Goal: Task Accomplishment & Management: Use online tool/utility

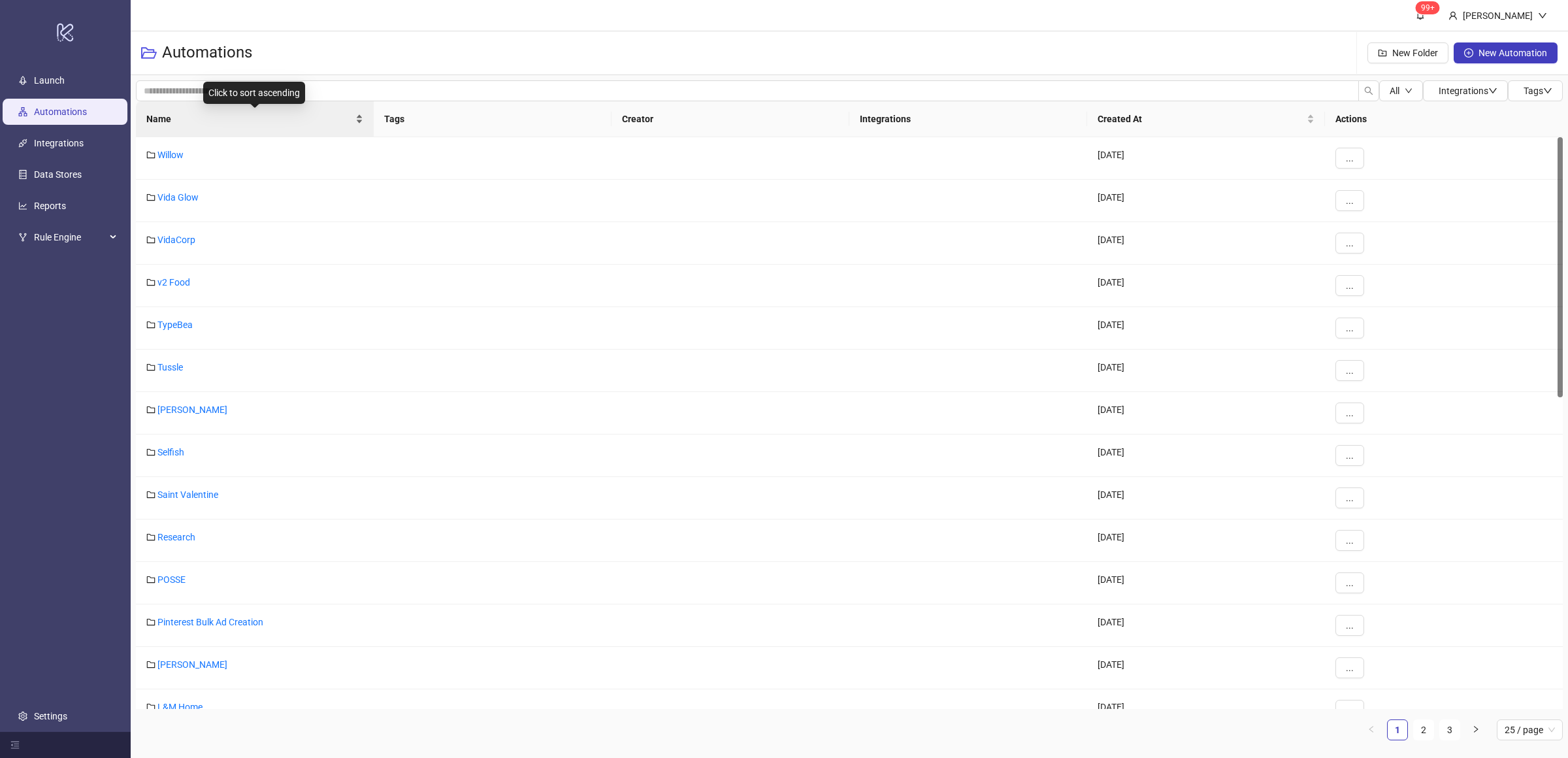
click at [360, 122] on div "Name" at bounding box center [255, 119] width 217 height 14
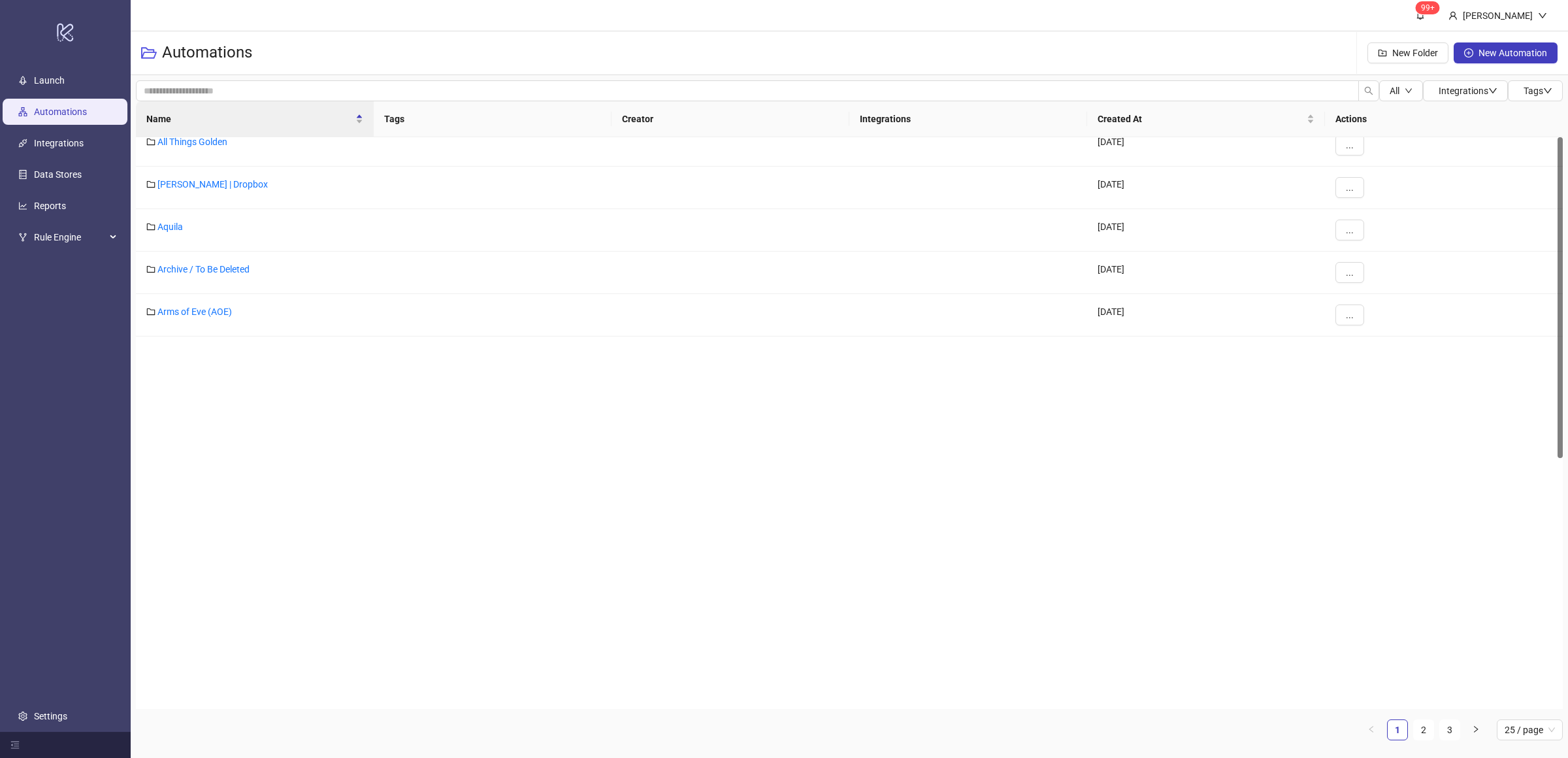
scroll to position [498, 0]
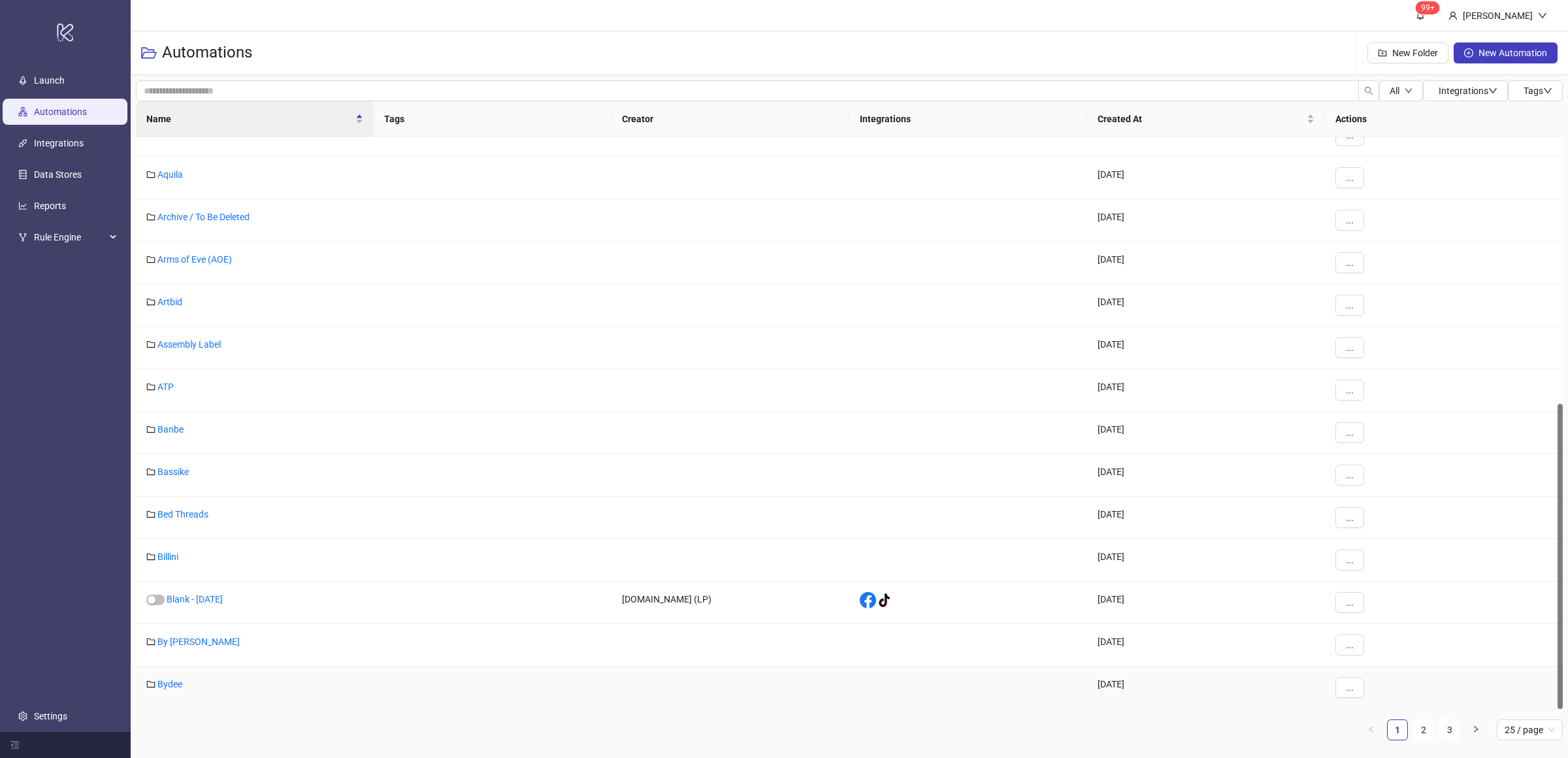
click at [170, 686] on link "Bydee" at bounding box center [169, 684] width 25 height 10
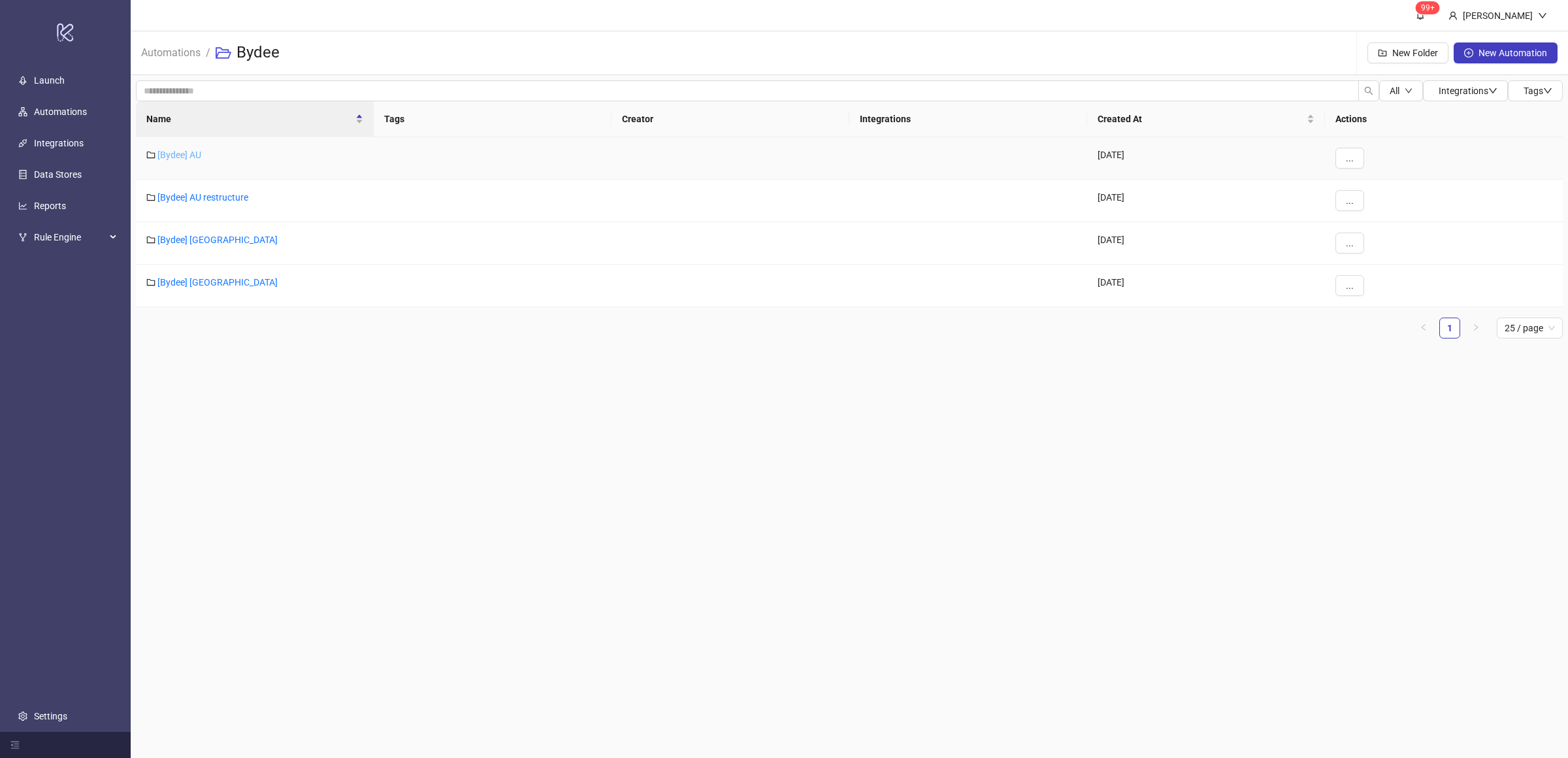
click at [186, 155] on link "[Bydee] AU" at bounding box center [179, 154] width 44 height 10
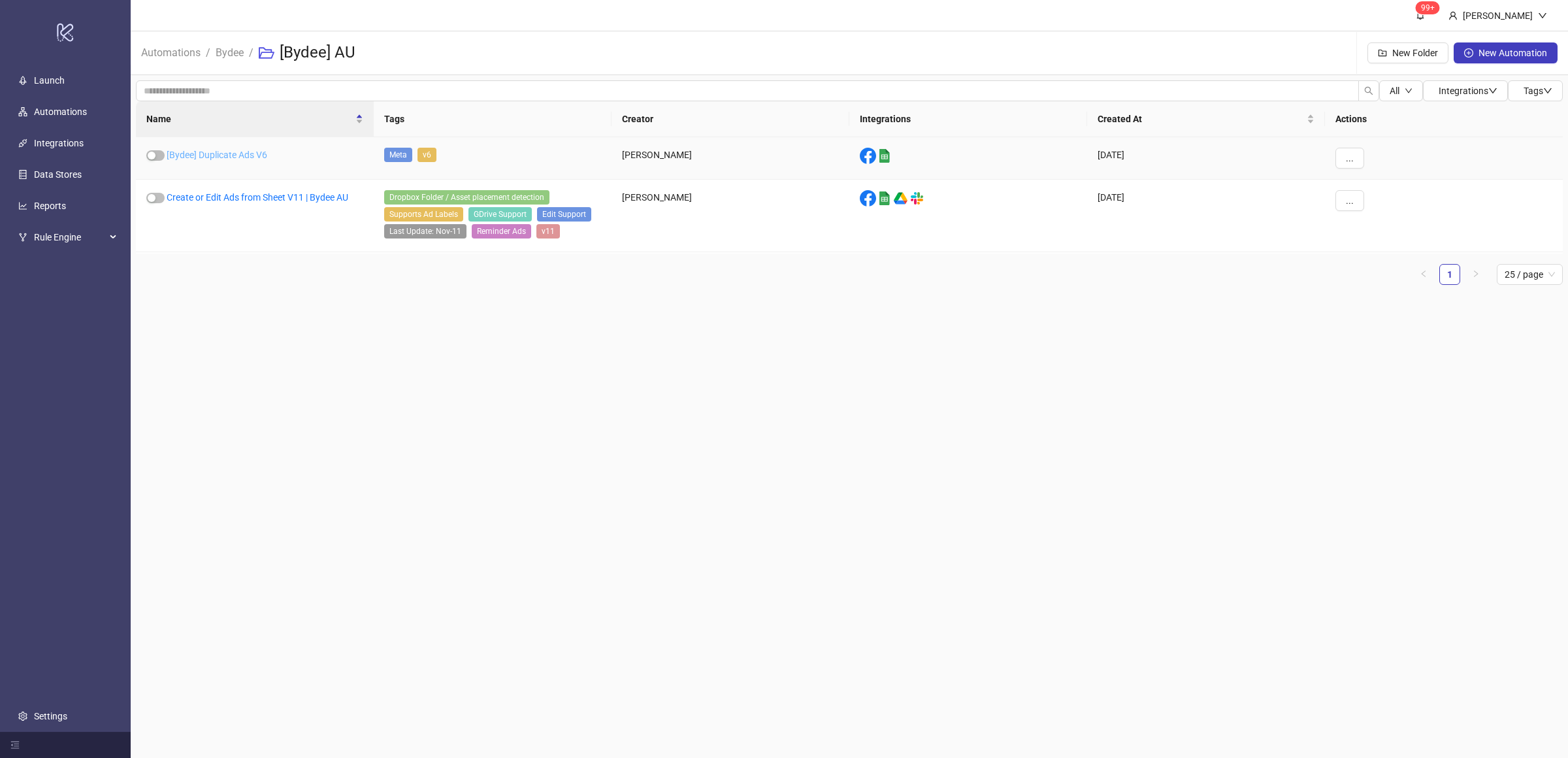
click at [245, 152] on link "[Bydee] Duplicate Ads V6" at bounding box center [217, 154] width 101 height 10
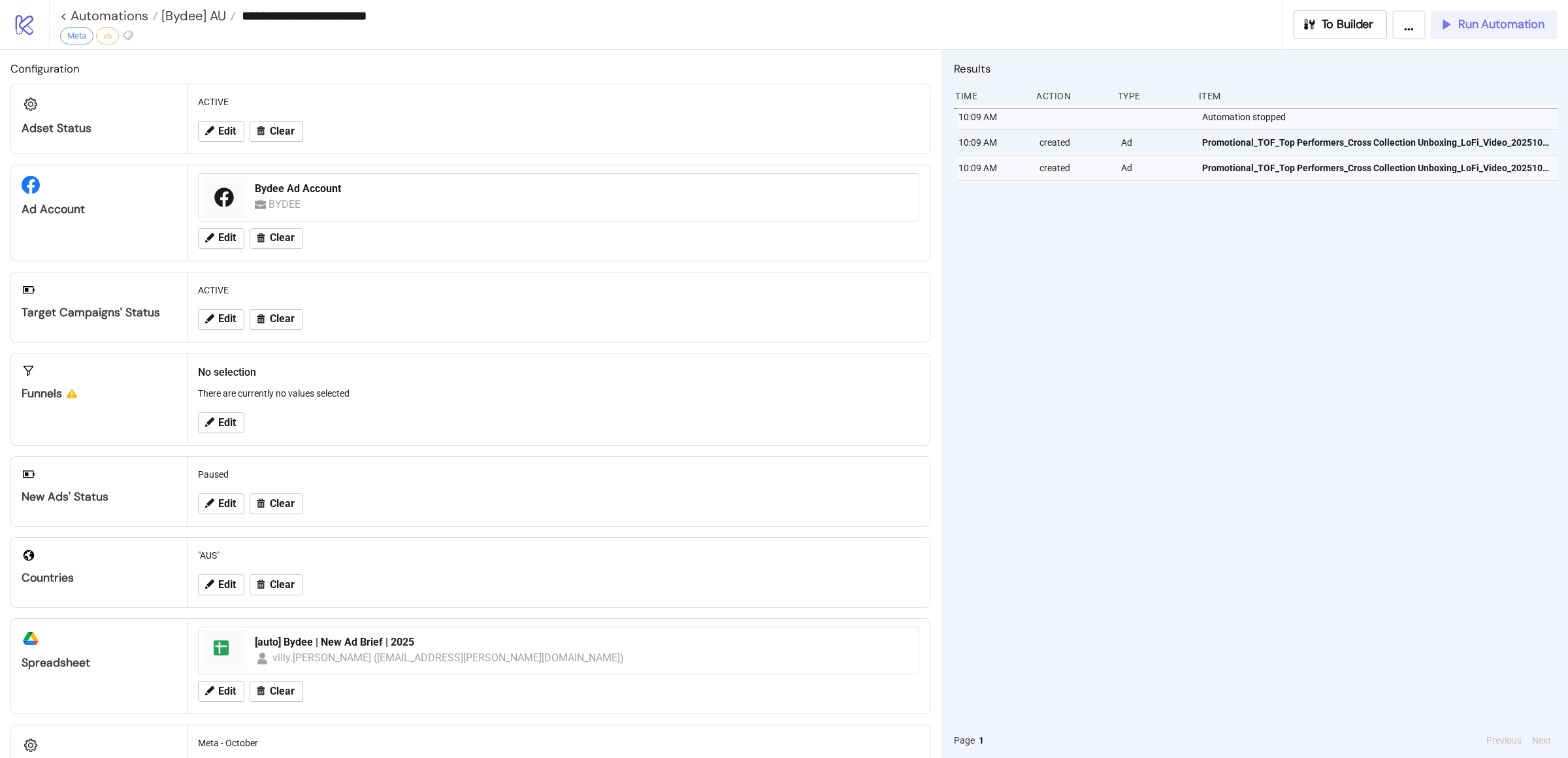
click at [1490, 24] on span "Run Automation" at bounding box center [1501, 25] width 86 height 15
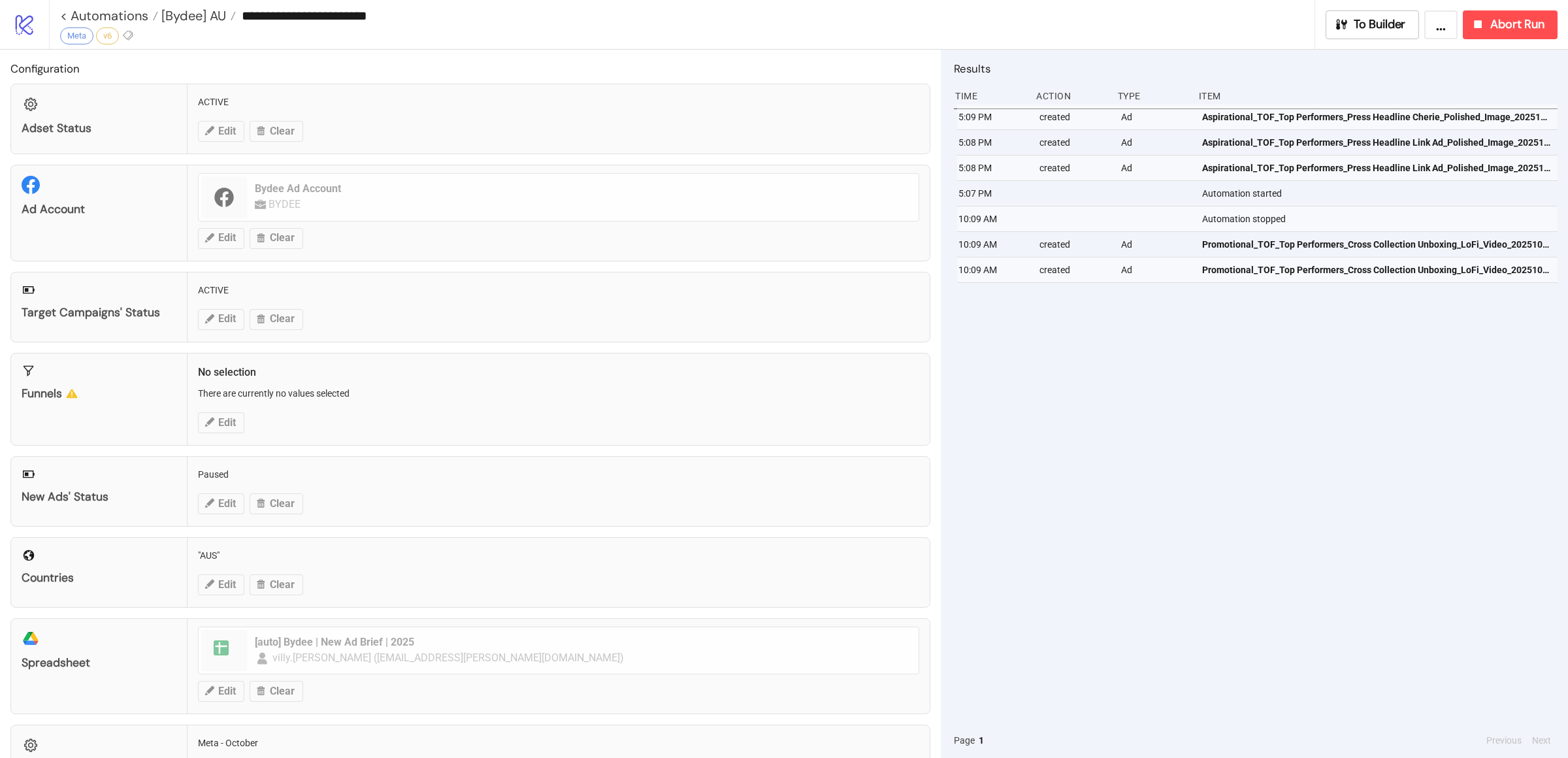
drag, startPoint x: 1319, startPoint y: 490, endPoint x: 1329, endPoint y: 496, distance: 11.7
click at [1320, 490] on div "5:09 PM created Ad Aspirational_TOF_Top Performers_Press Headline Cherie_Polish…" at bounding box center [1256, 413] width 604 height 619
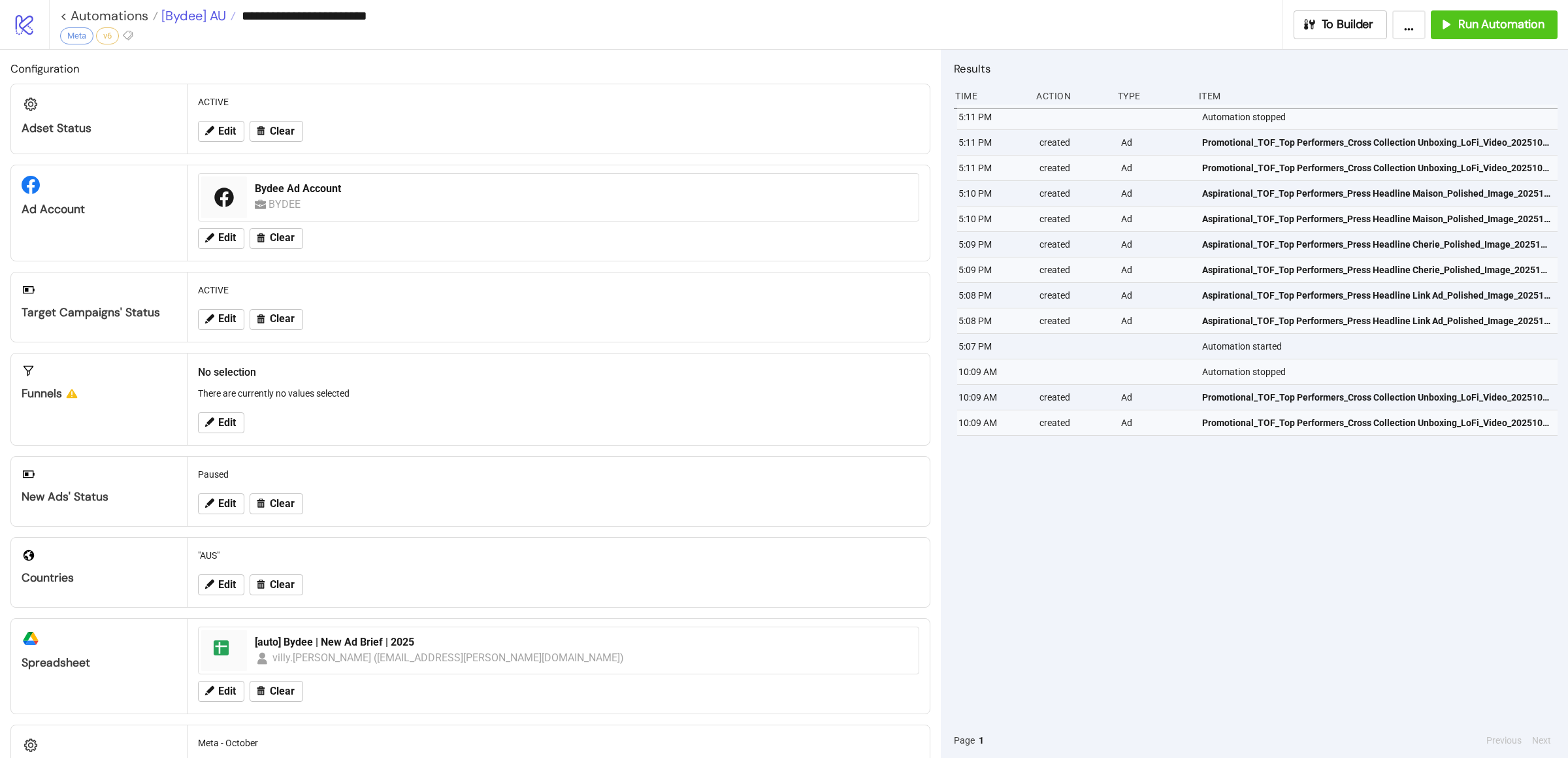
click at [200, 15] on span "[Bydee] AU" at bounding box center [191, 15] width 68 height 17
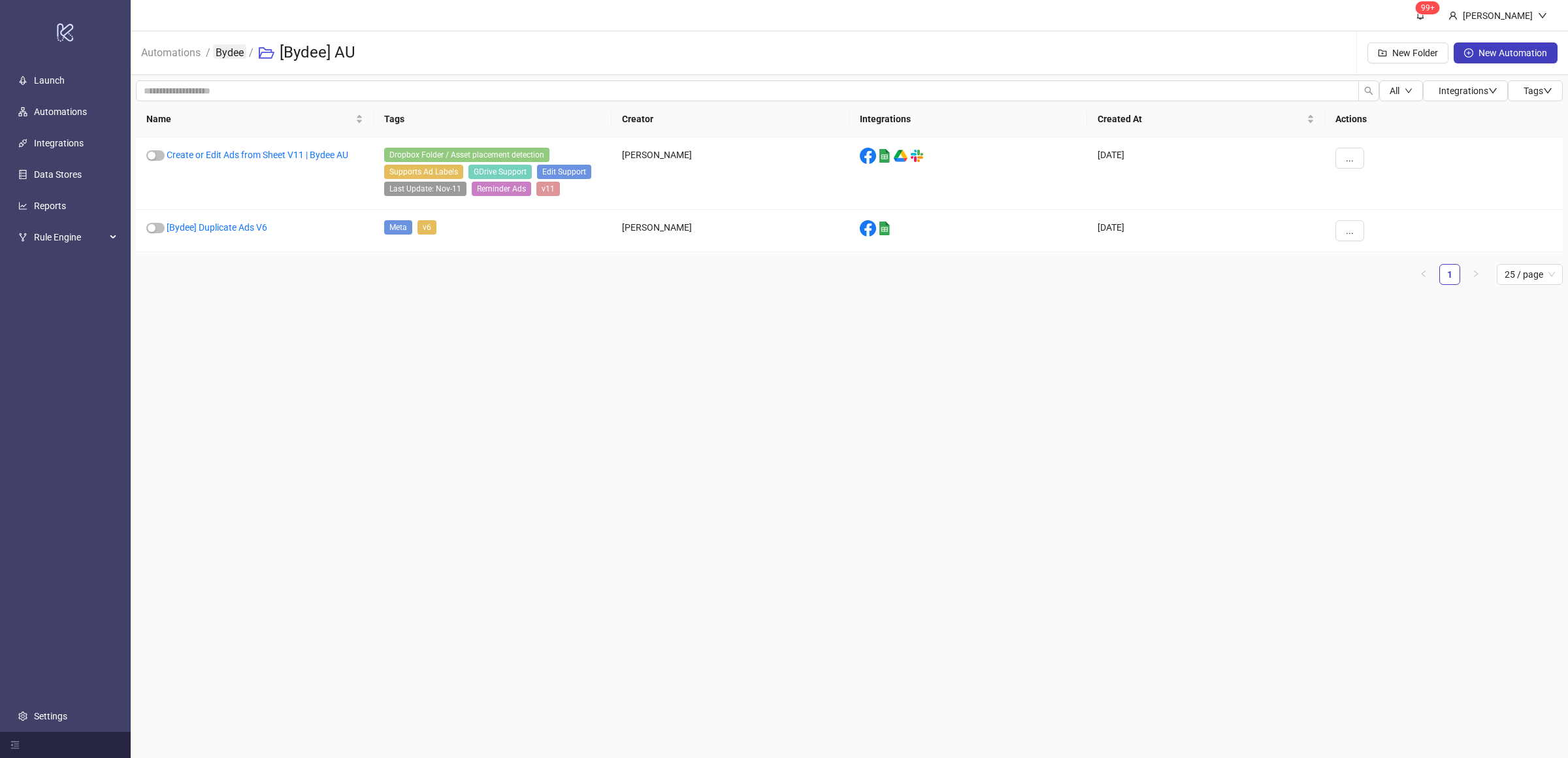
click at [233, 56] on link "Bydee" at bounding box center [229, 51] width 34 height 14
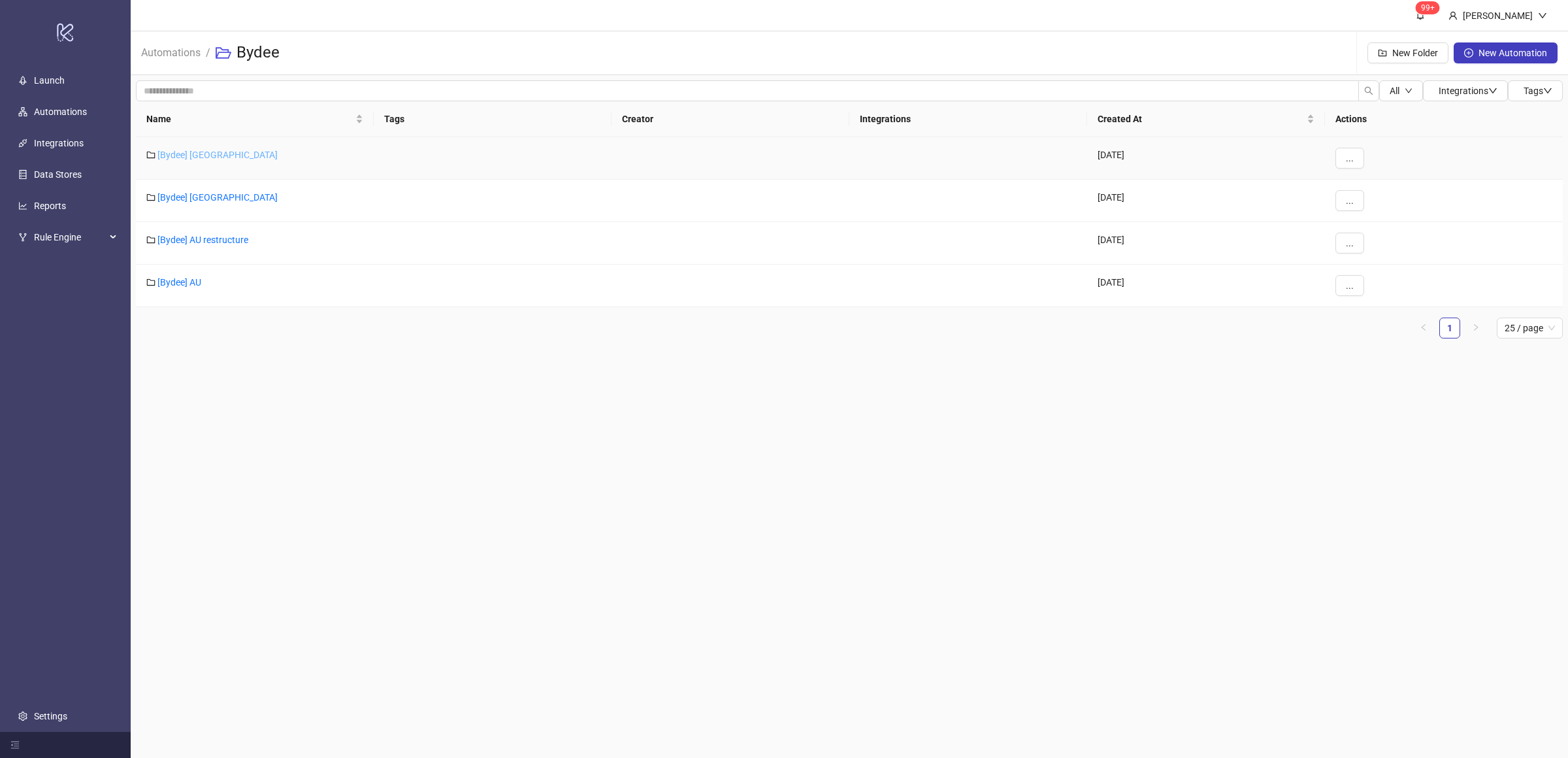
click at [183, 156] on link "[Bydee] [GEOGRAPHIC_DATA]" at bounding box center [217, 154] width 120 height 10
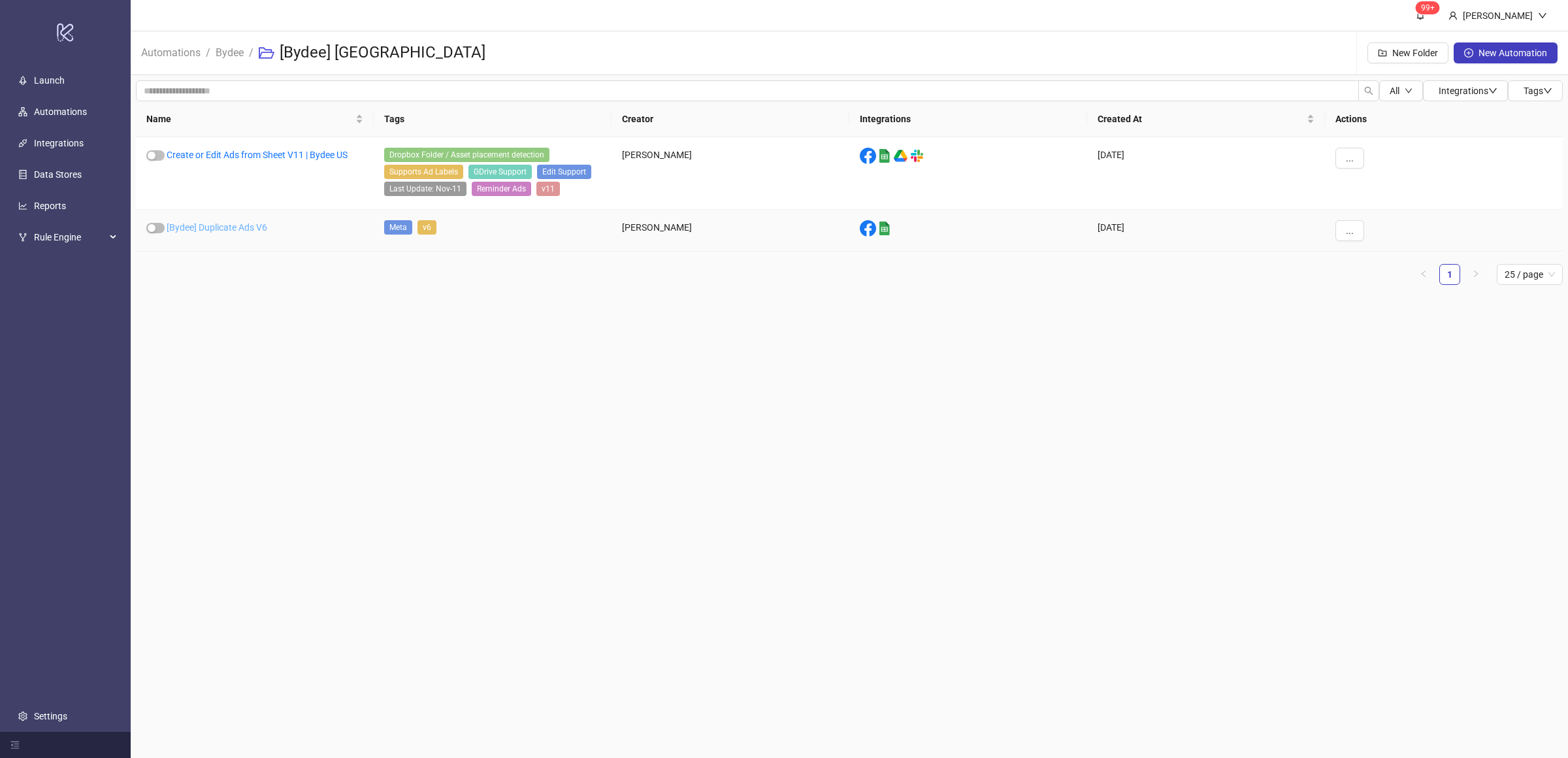
click at [239, 225] on link "[Bydee] Duplicate Ads V6" at bounding box center [217, 227] width 101 height 10
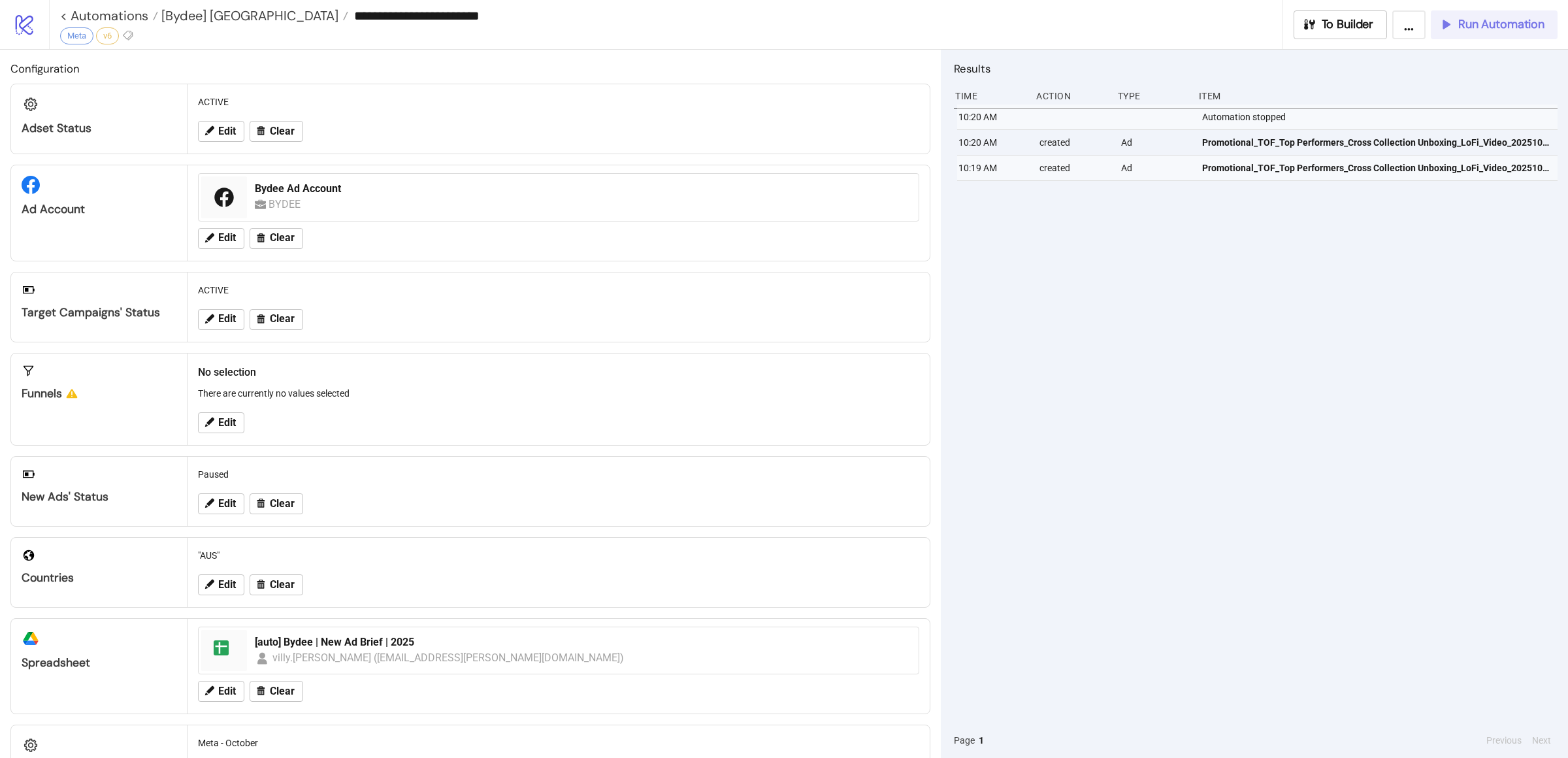
click at [1479, 31] on span "Run Automation" at bounding box center [1501, 25] width 86 height 15
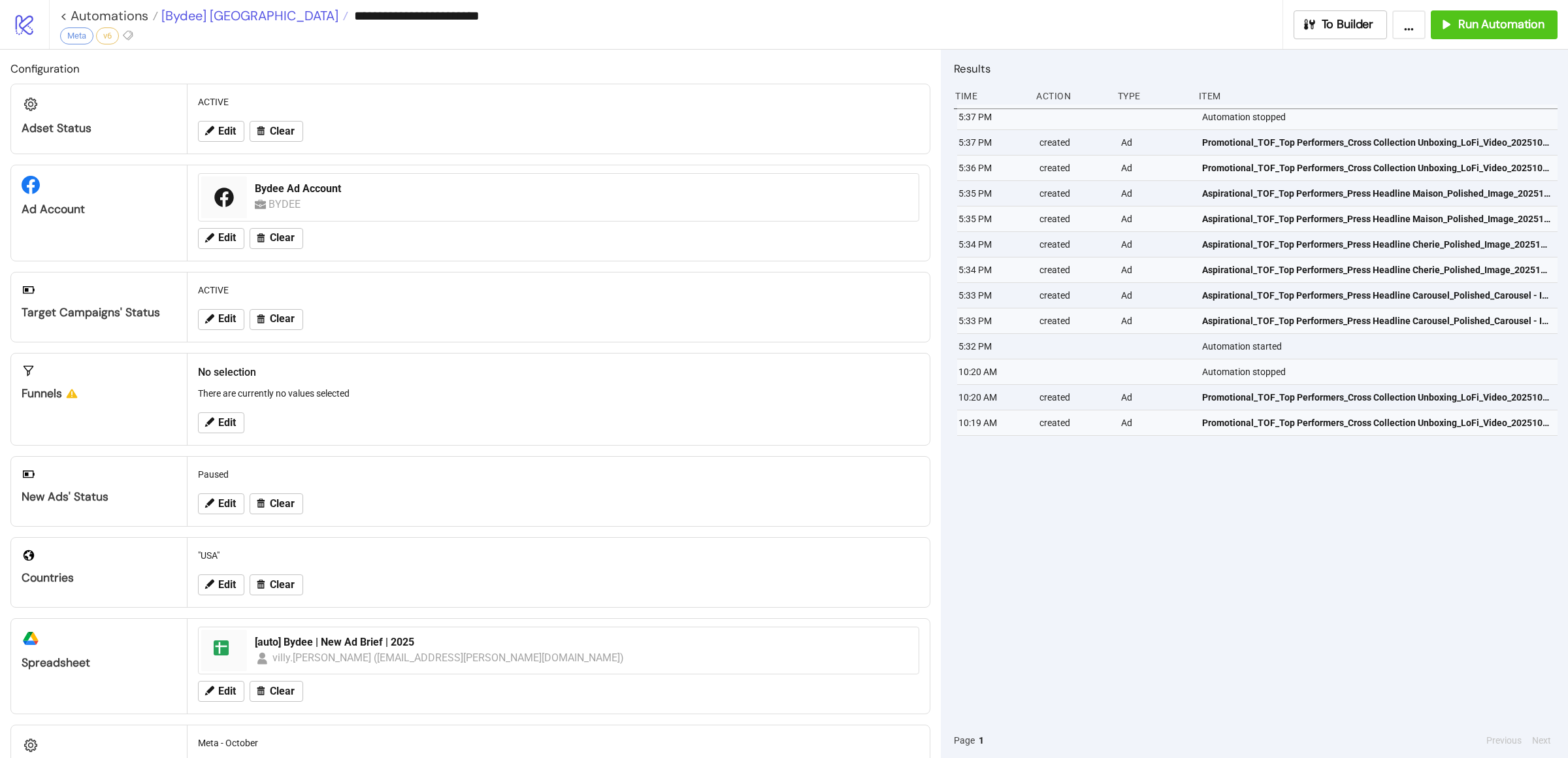
click at [204, 17] on span "[Bydee] [GEOGRAPHIC_DATA]" at bounding box center [248, 15] width 180 height 17
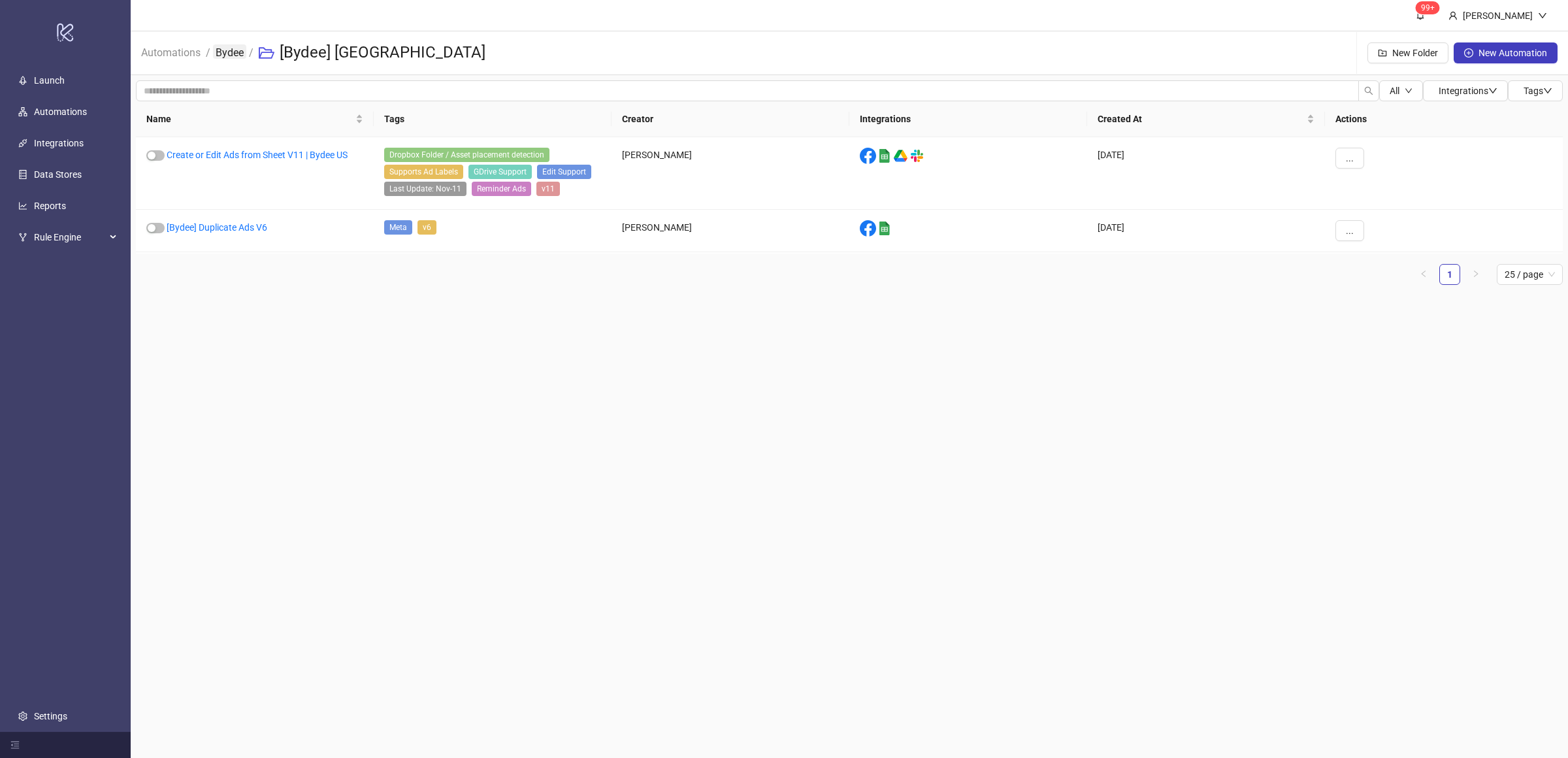
click at [224, 51] on link "Bydee" at bounding box center [229, 51] width 34 height 14
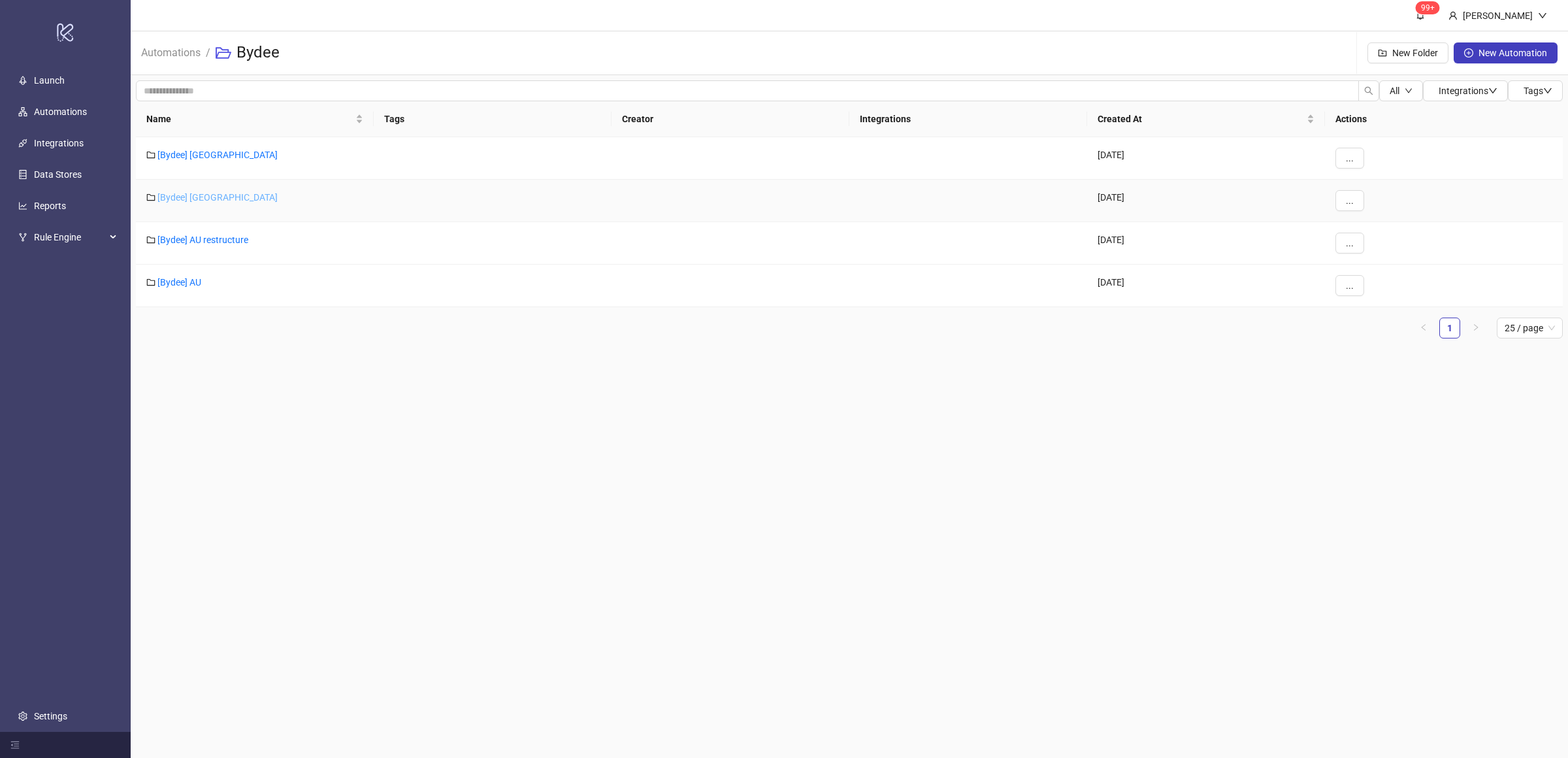
click at [179, 198] on link "[Bydee] [GEOGRAPHIC_DATA]" at bounding box center [217, 197] width 120 height 10
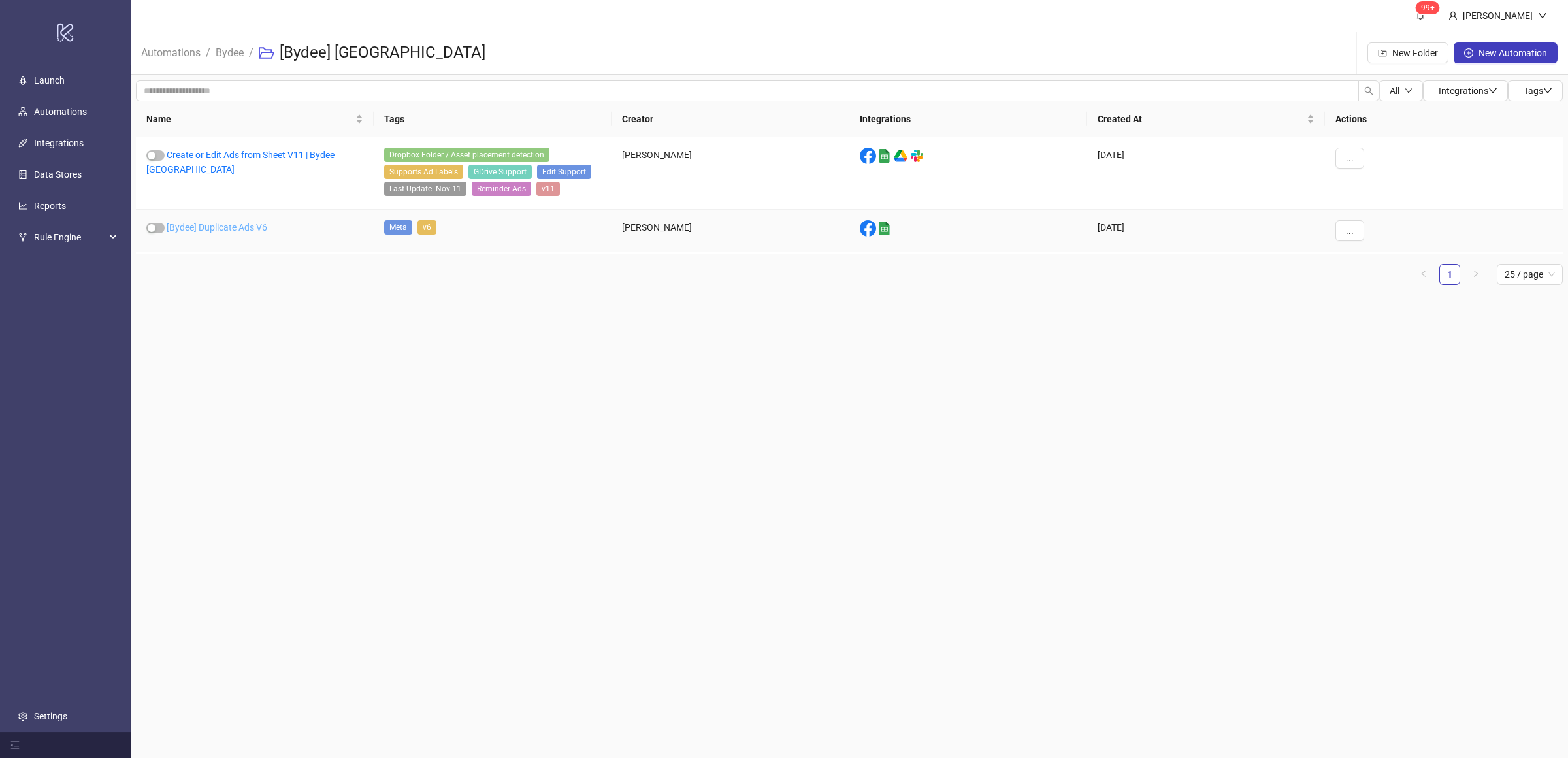
click at [227, 226] on link "[Bydee] Duplicate Ads V6" at bounding box center [217, 227] width 101 height 10
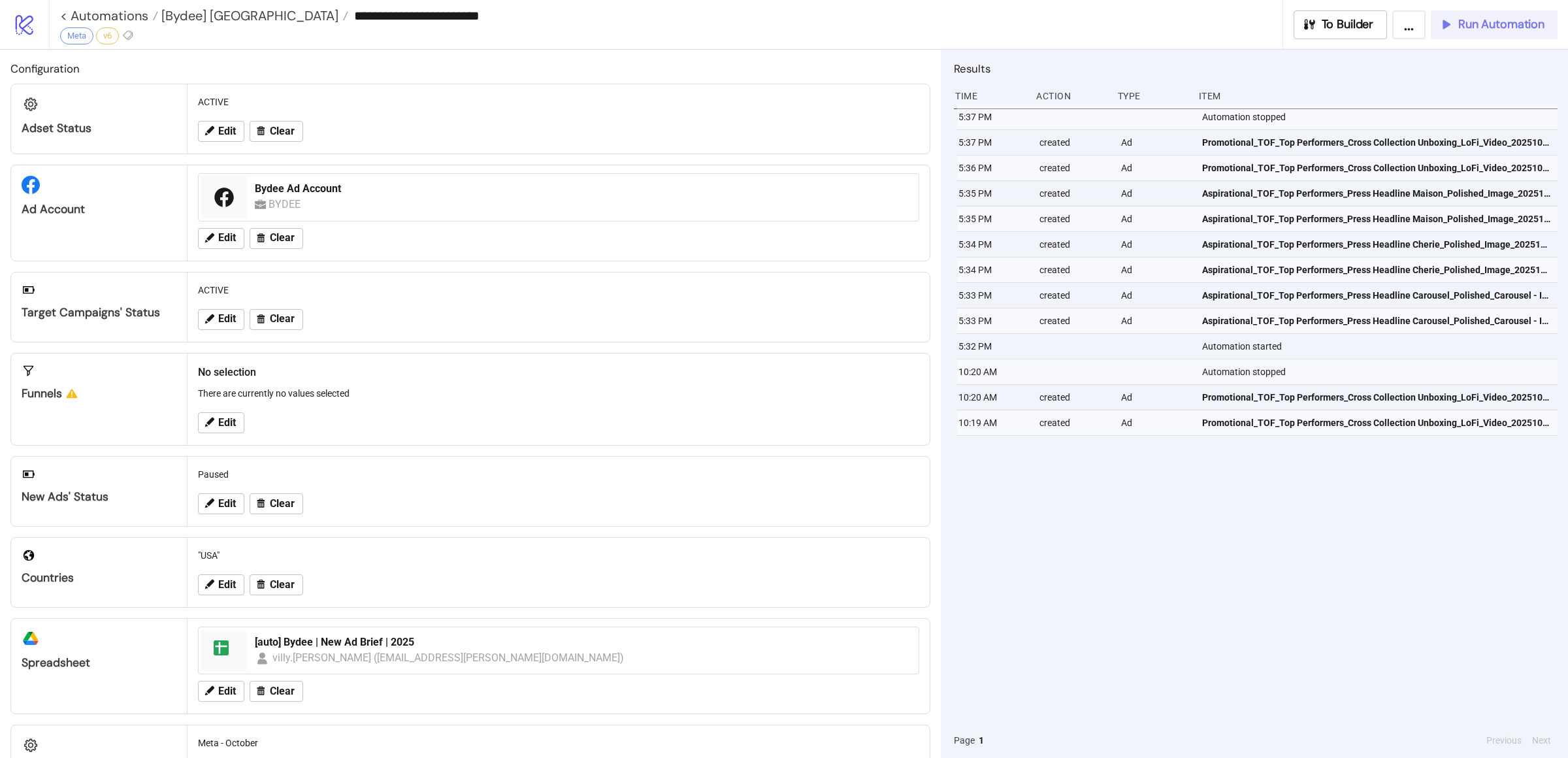
click at [1473, 22] on span "Run Automation" at bounding box center [1501, 25] width 86 height 15
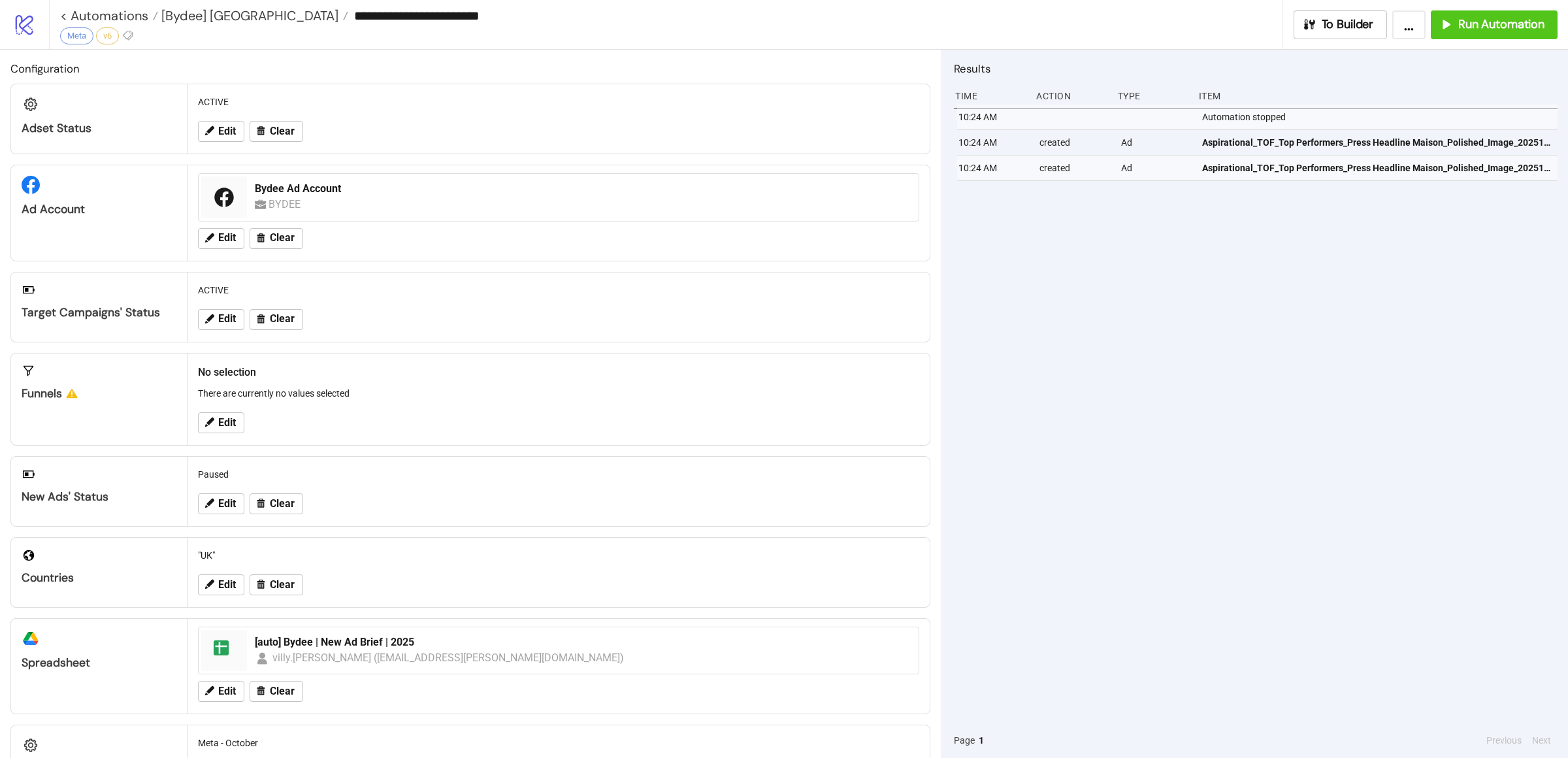
click at [1101, 341] on div "10:24 AM Automation stopped 10:24 AM created Ad Aspirational_TOF_Top Performers…" at bounding box center [1256, 413] width 604 height 619
click at [1128, 371] on div "10:24 AM Automation stopped 10:24 AM created Ad Aspirational_TOF_Top Performers…" at bounding box center [1256, 413] width 604 height 619
click at [1123, 286] on div "10:24 AM Automation stopped 10:24 AM created Ad Aspirational_TOF_Top Performers…" at bounding box center [1256, 413] width 604 height 619
click at [1119, 360] on div "10:24 AM Automation stopped 10:24 AM created Ad Aspirational_TOF_Top Performers…" at bounding box center [1256, 413] width 604 height 619
click at [1184, 354] on div "10:24 AM Automation stopped 10:24 AM created Ad Aspirational_TOF_Top Performers…" at bounding box center [1256, 413] width 604 height 619
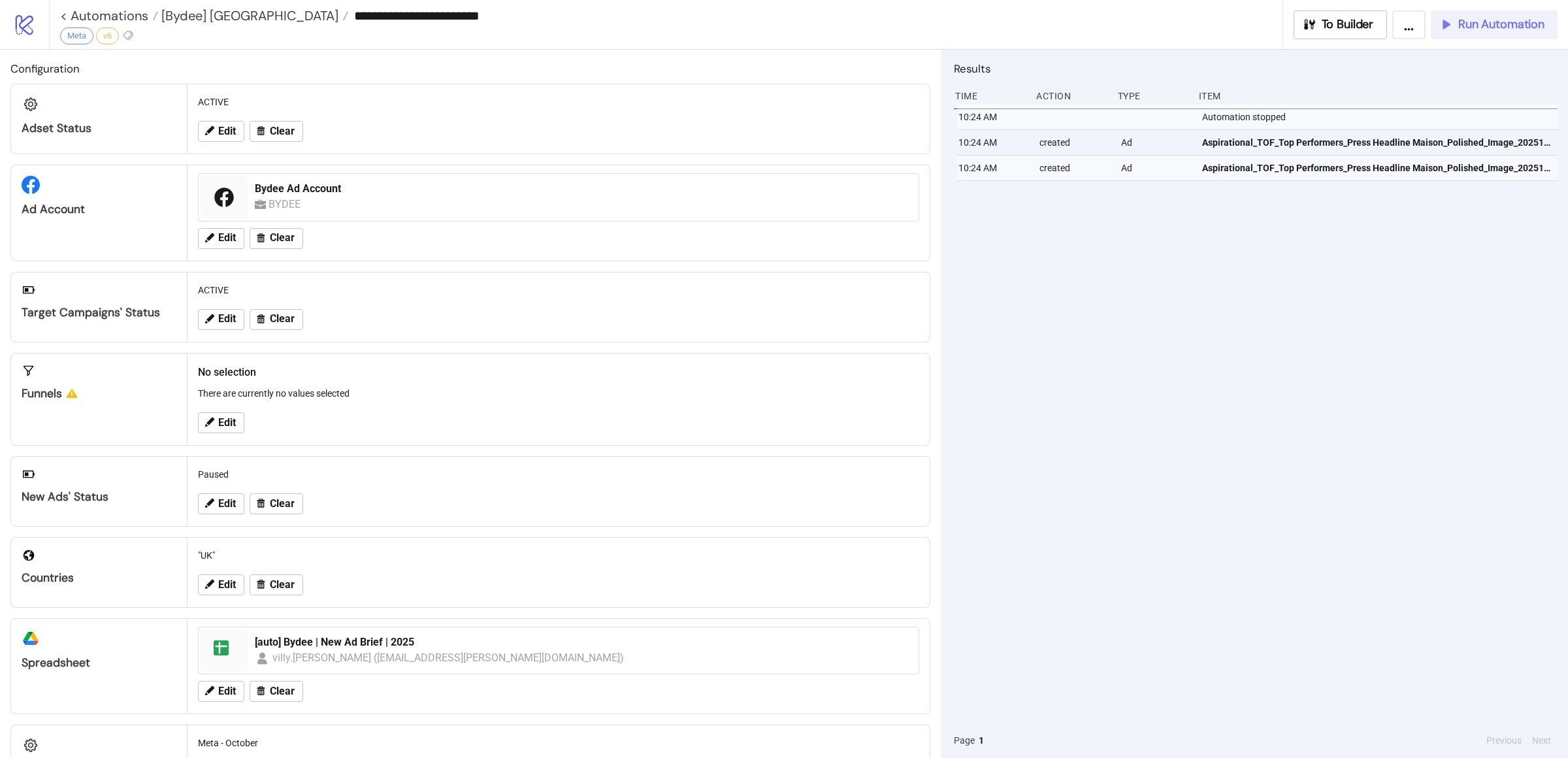
click at [1455, 32] on button "Run Automation" at bounding box center [1494, 25] width 127 height 29
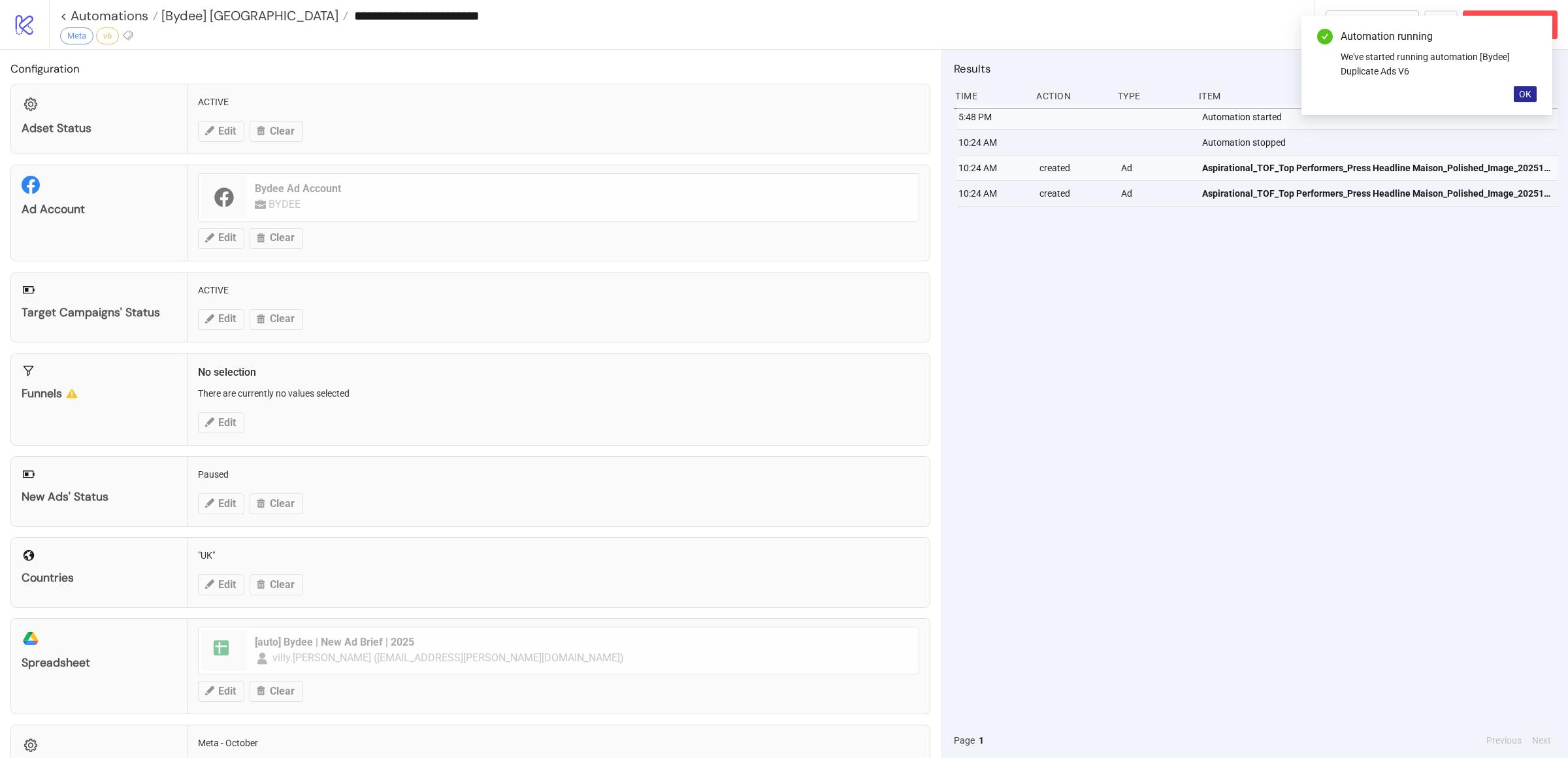
click at [1530, 97] on span "OK" at bounding box center [1525, 93] width 12 height 10
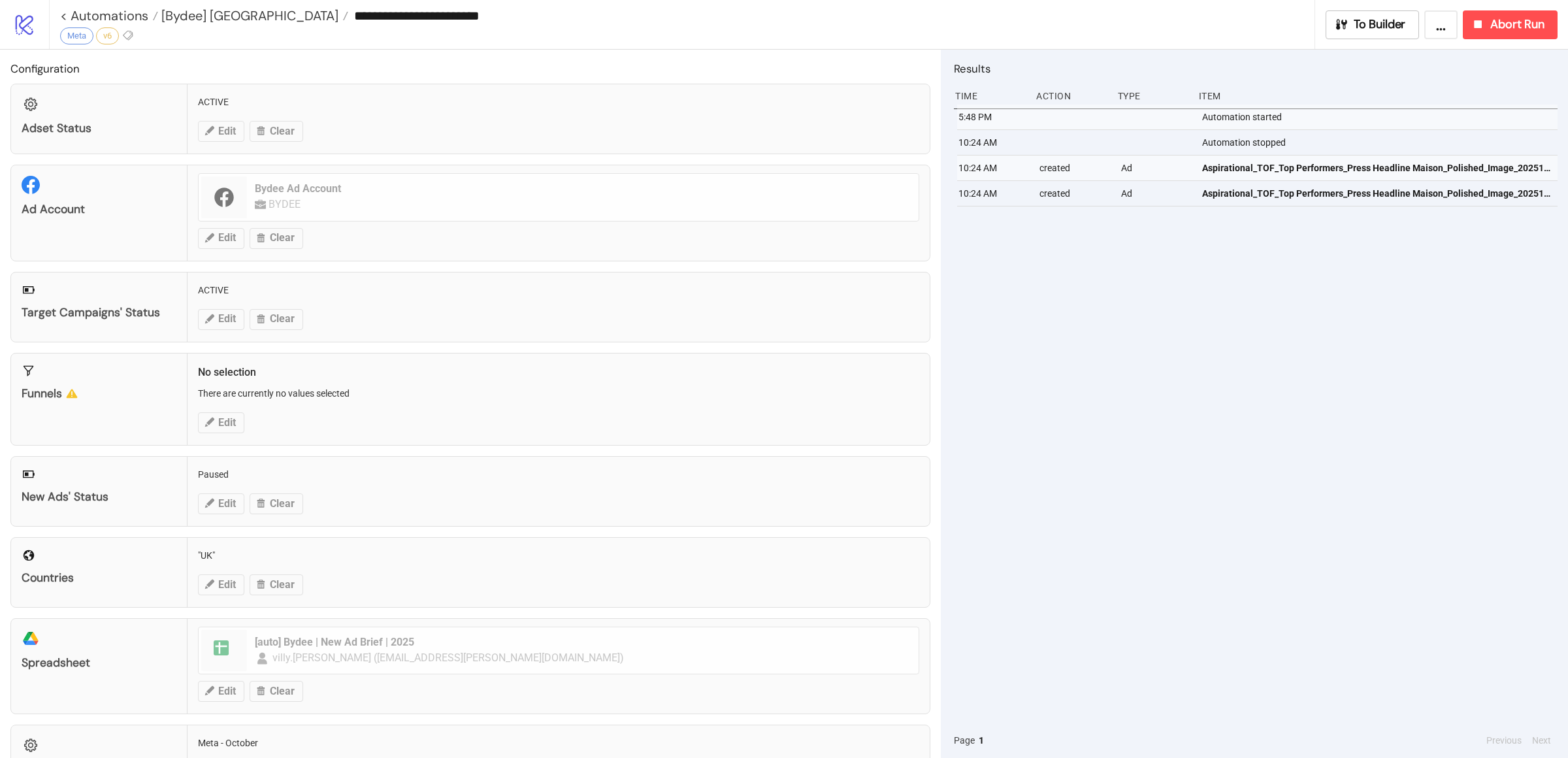
click at [1254, 375] on div "5:48 PM Automation started 10:24 AM Automation stopped 10:24 AM created Ad Aspi…" at bounding box center [1256, 413] width 604 height 619
click at [1325, 323] on div "5:48 PM Automation started 10:24 AM Automation stopped 10:24 AM created Ad Aspi…" at bounding box center [1256, 413] width 604 height 619
click at [1175, 335] on div "5:48 PM Automation started 10:24 AM Automation stopped 10:24 AM created Ad Aspi…" at bounding box center [1256, 413] width 604 height 619
